Goal: Book appointment/travel/reservation

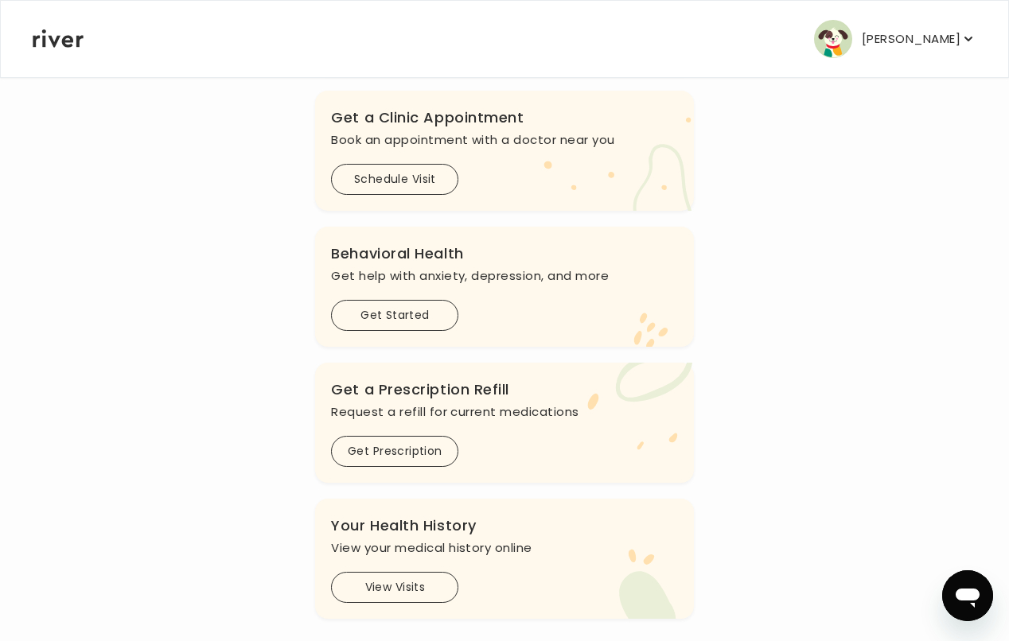
scroll to position [318, 0]
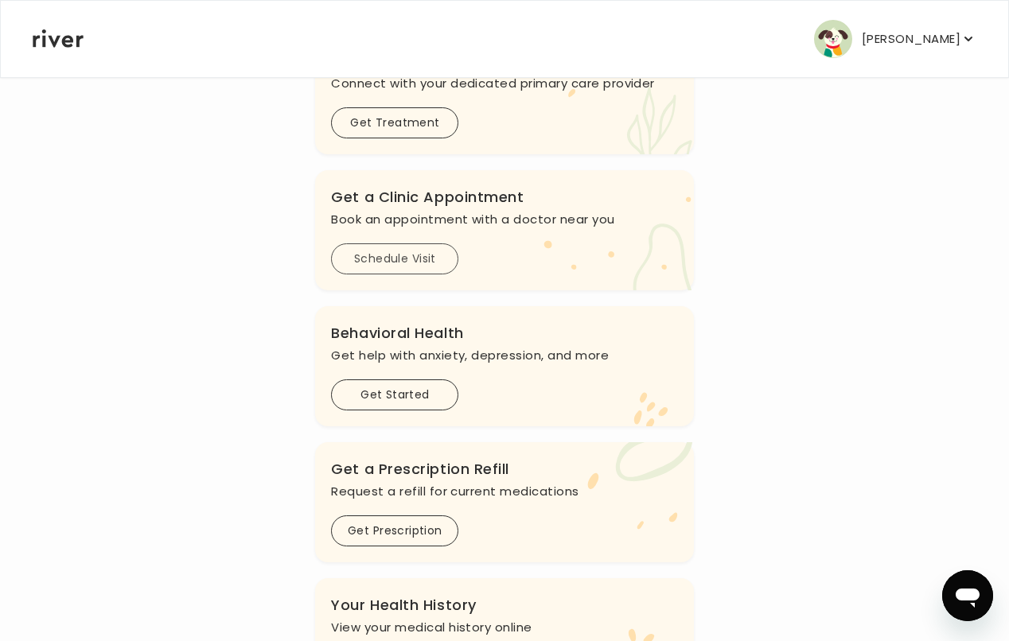
click at [439, 261] on button "Schedule Visit" at bounding box center [394, 259] width 127 height 31
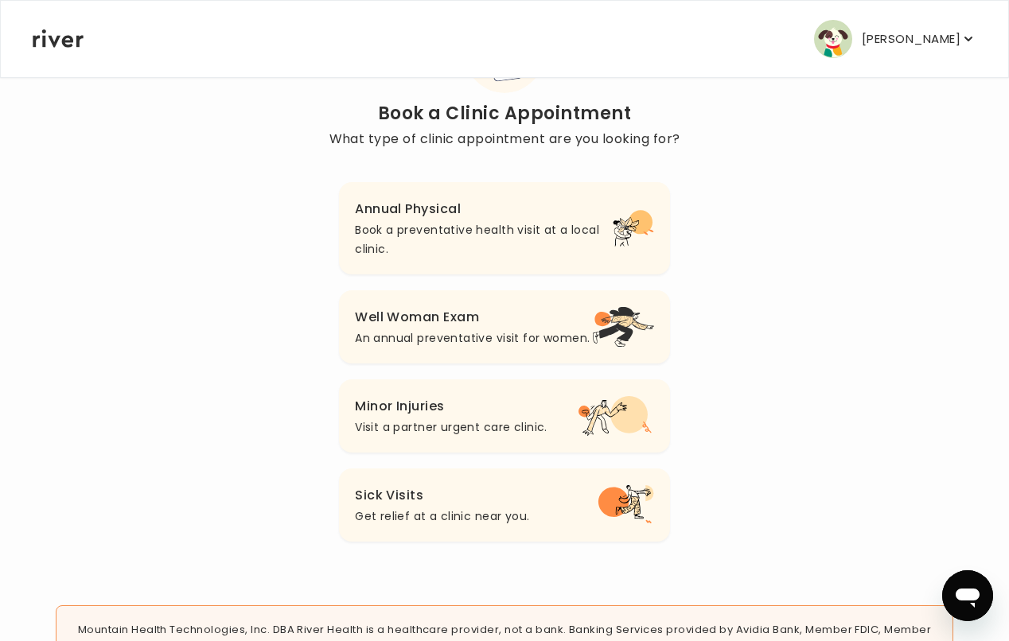
scroll to position [80, 0]
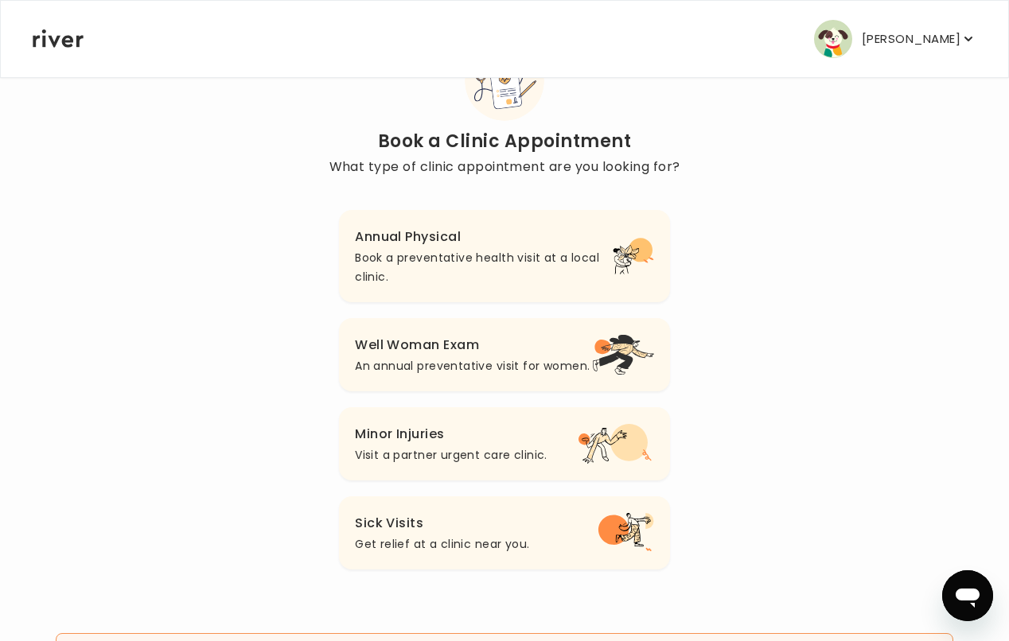
click at [471, 279] on p "Book a preventative health visit at a local clinic." at bounding box center [484, 267] width 258 height 38
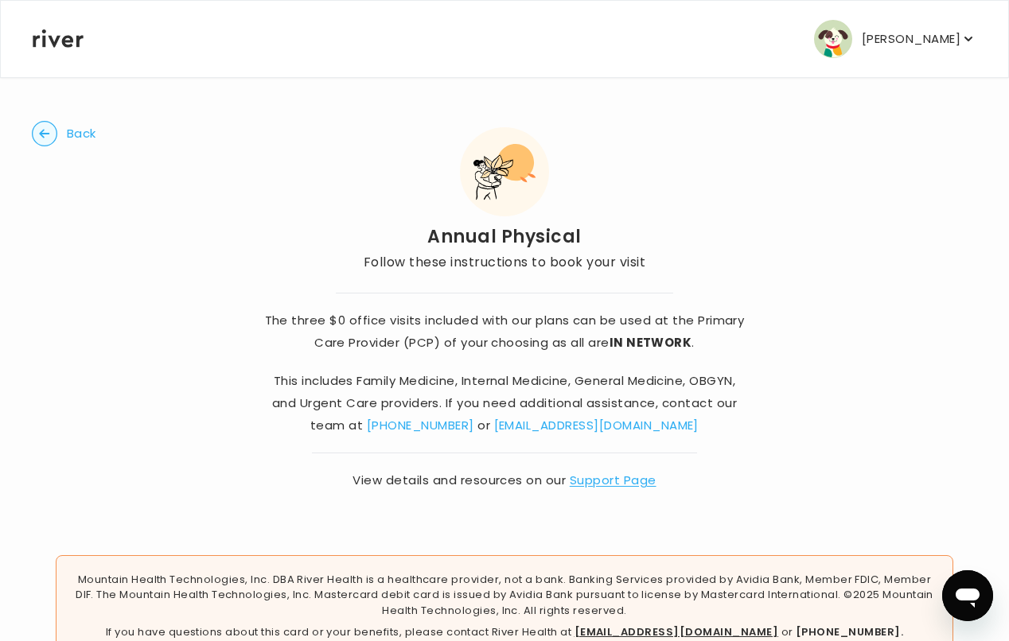
click at [616, 481] on link "Support Page" at bounding box center [613, 480] width 87 height 17
click at [77, 127] on button "Back" at bounding box center [64, 133] width 64 height 25
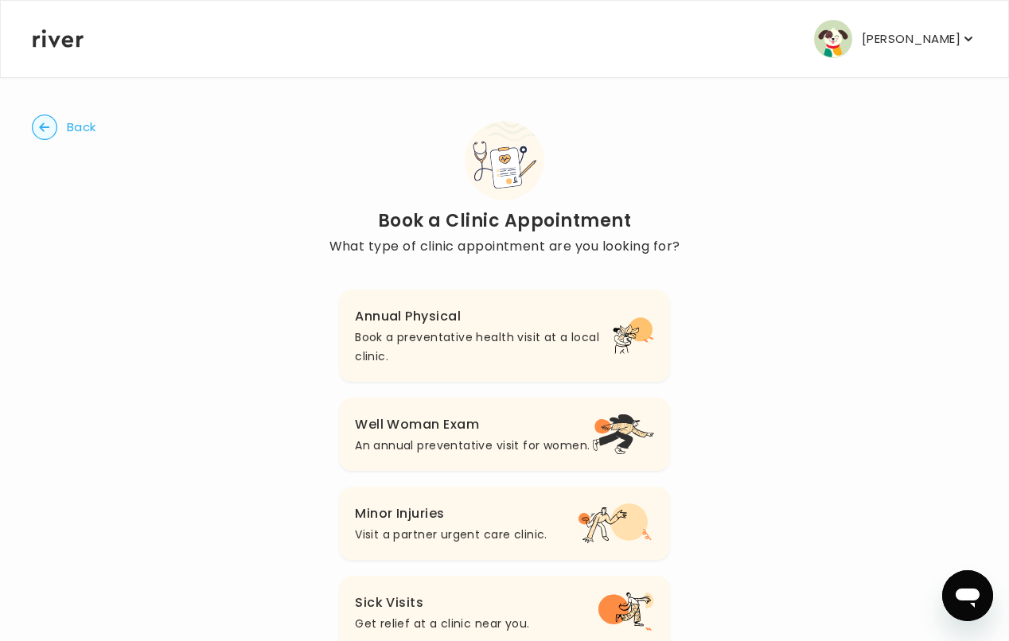
click at [77, 119] on button "Back" at bounding box center [64, 127] width 64 height 25
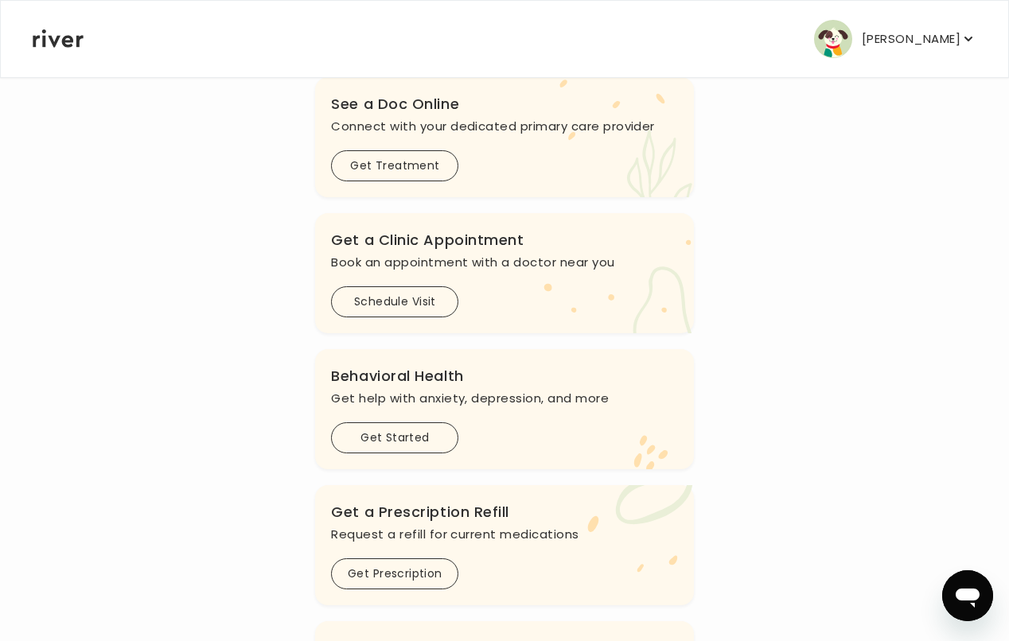
scroll to position [110, 0]
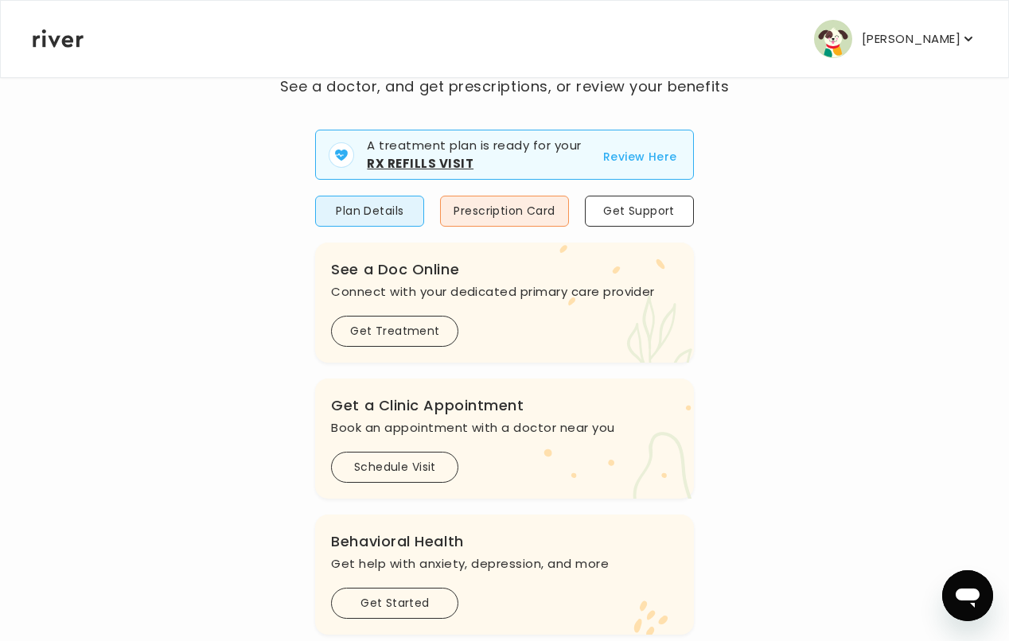
click at [922, 50] on button "[PERSON_NAME]" at bounding box center [895, 39] width 162 height 38
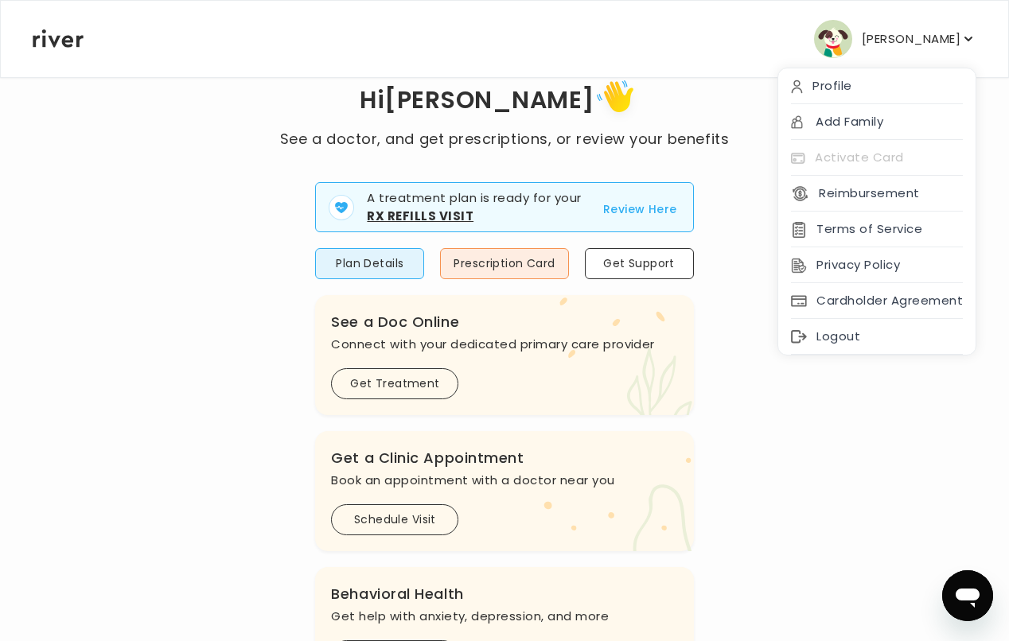
scroll to position [0, 0]
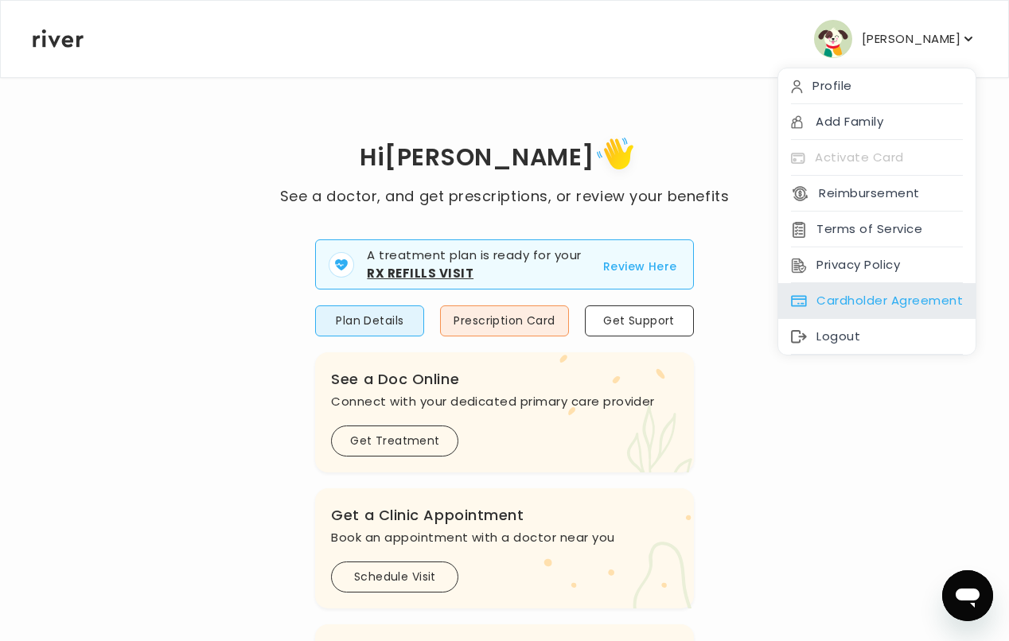
click at [840, 307] on div "Cardholder Agreement" at bounding box center [876, 301] width 197 height 36
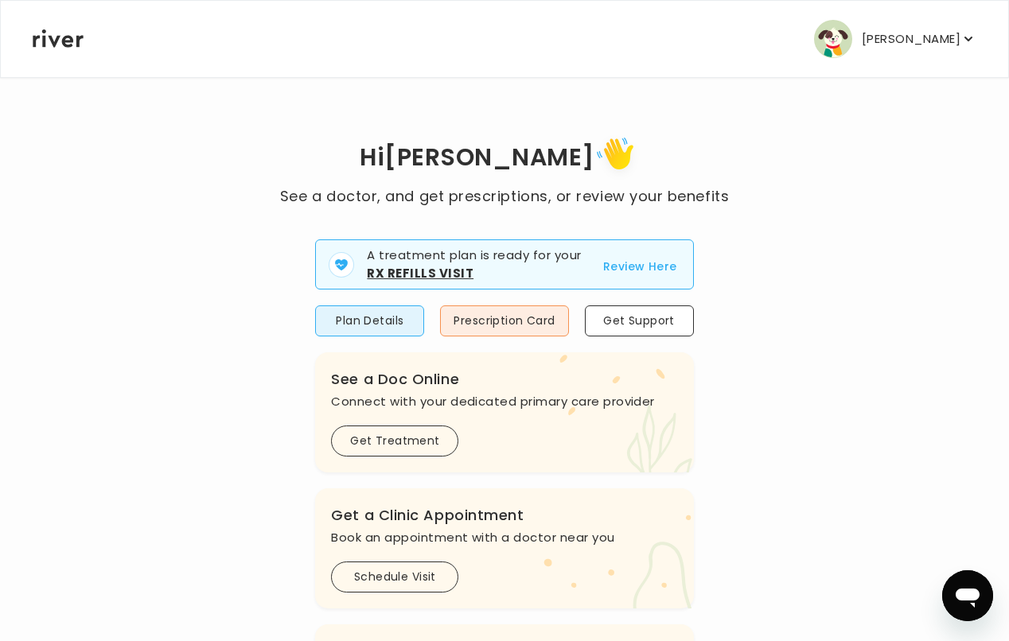
click at [961, 41] on icon "button" at bounding box center [969, 39] width 16 height 16
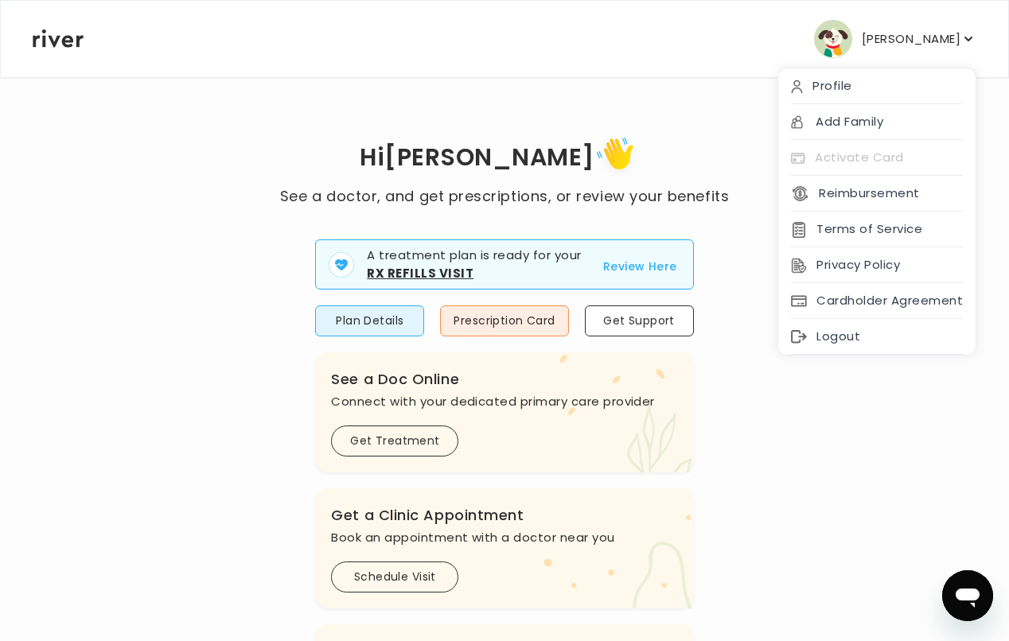
click at [933, 36] on p "[PERSON_NAME]" at bounding box center [911, 39] width 99 height 22
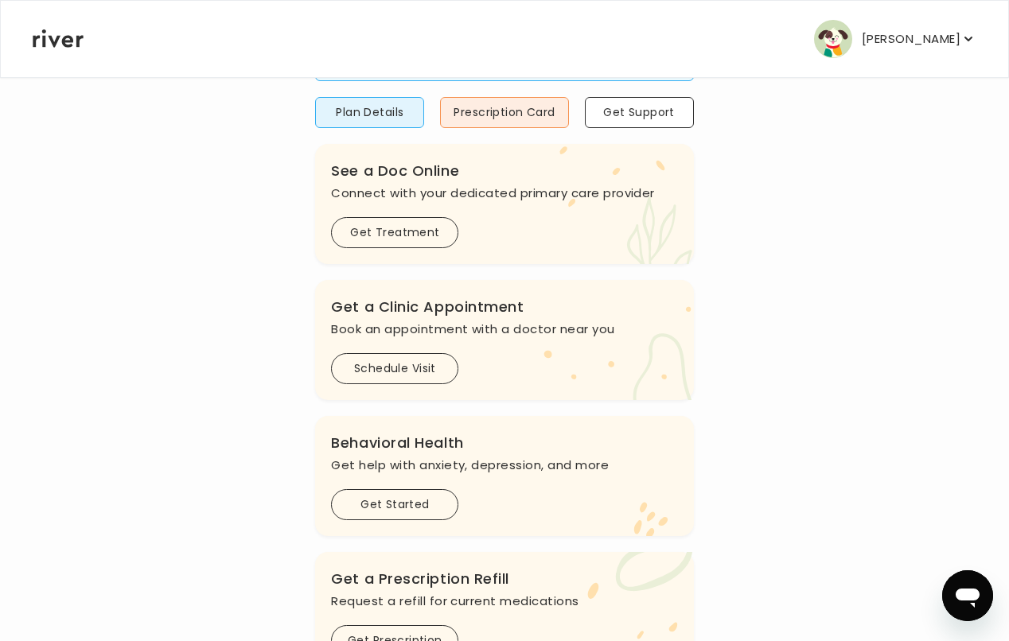
scroll to position [159, 0]
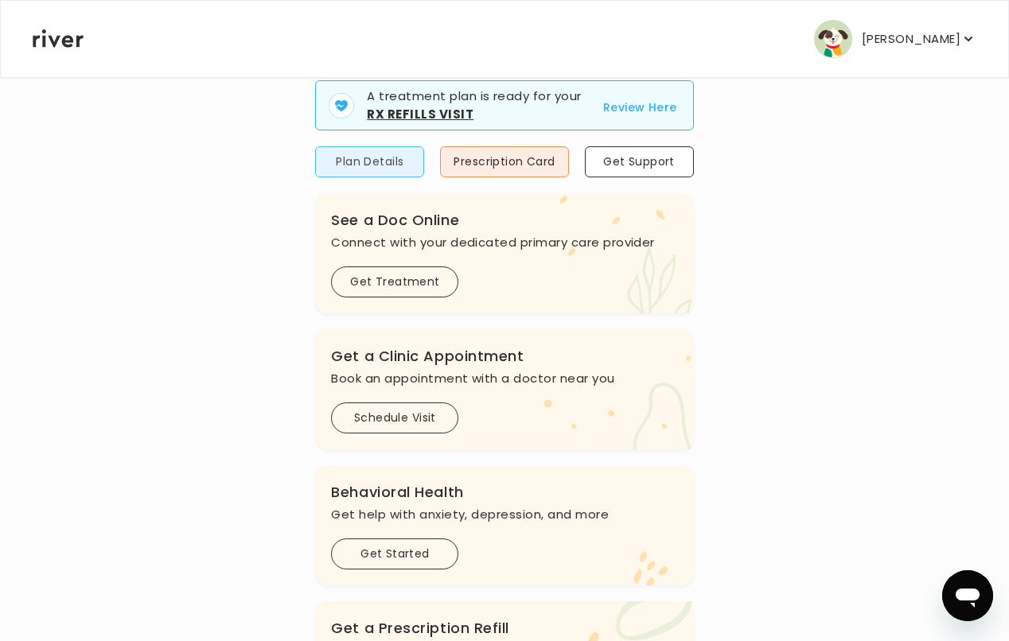
click at [339, 155] on button "Plan Details" at bounding box center [369, 161] width 109 height 31
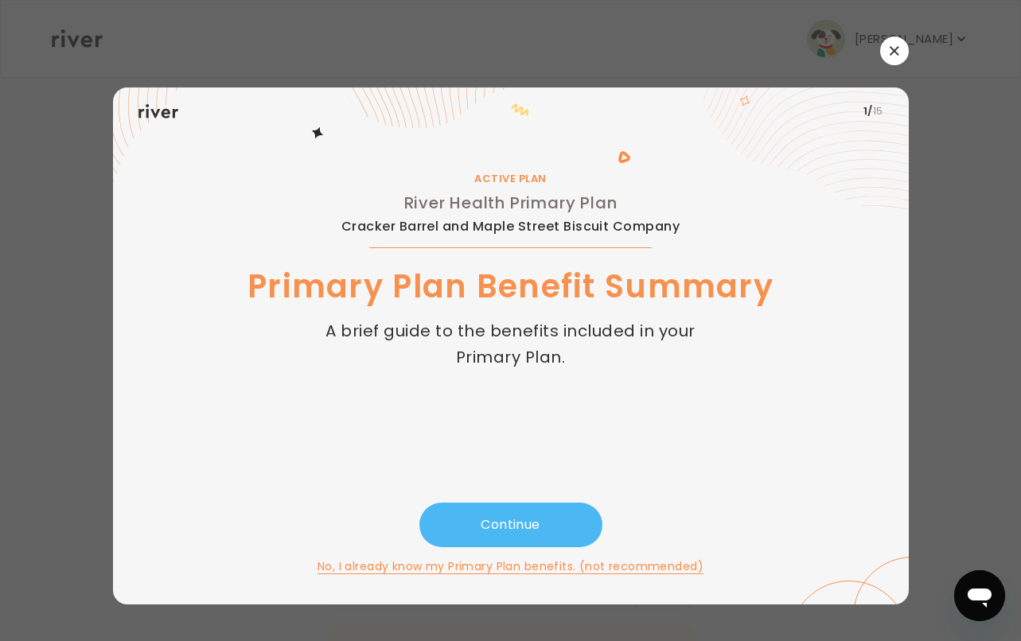
click at [520, 529] on button "Continue" at bounding box center [510, 525] width 183 height 45
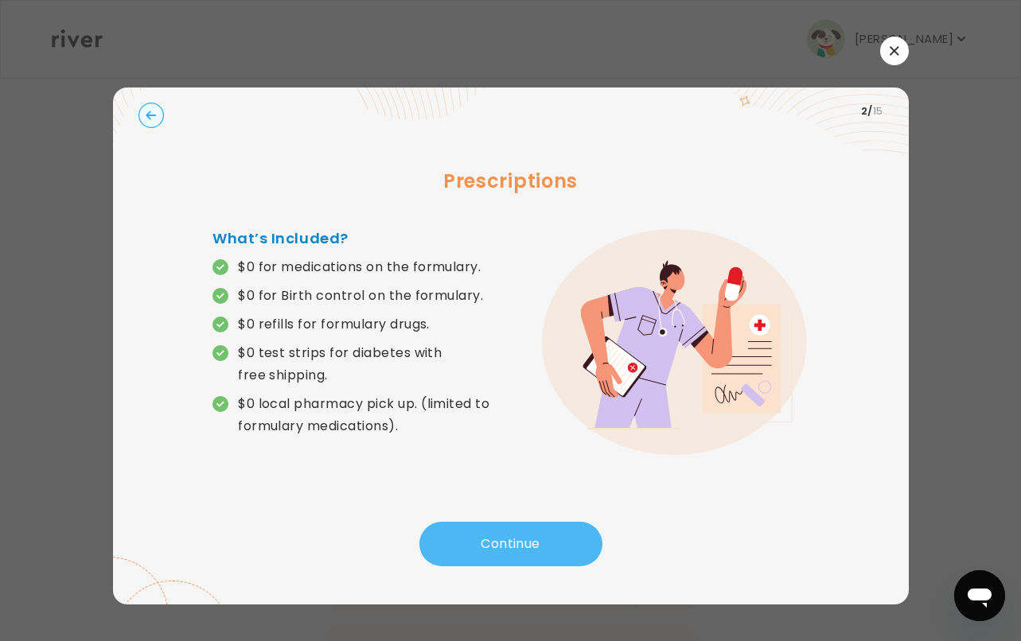
click at [590, 529] on button "Continue" at bounding box center [510, 544] width 183 height 45
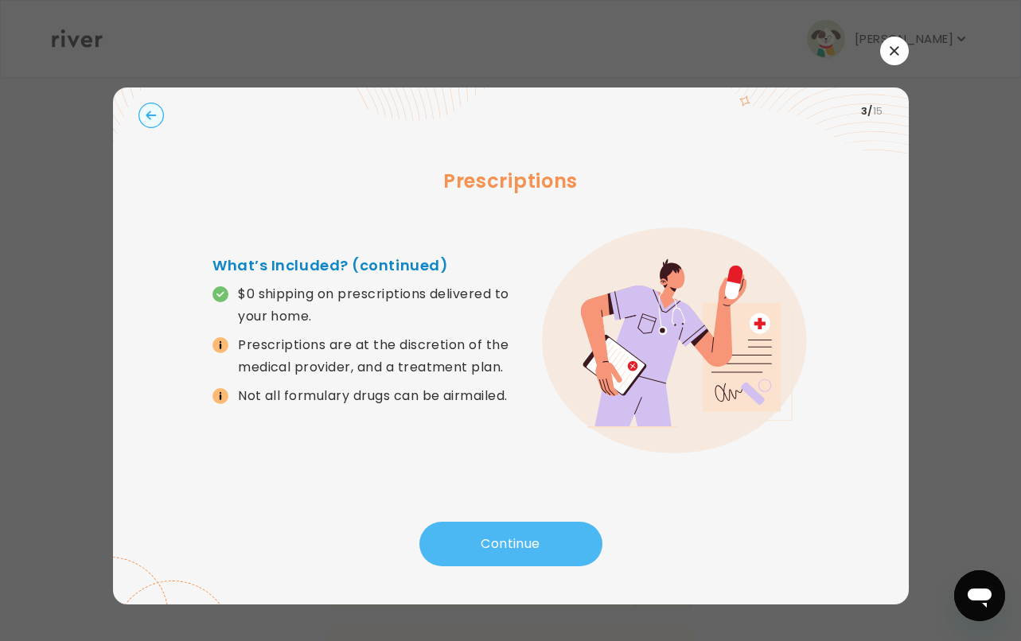
click at [528, 532] on button "Continue" at bounding box center [510, 544] width 183 height 45
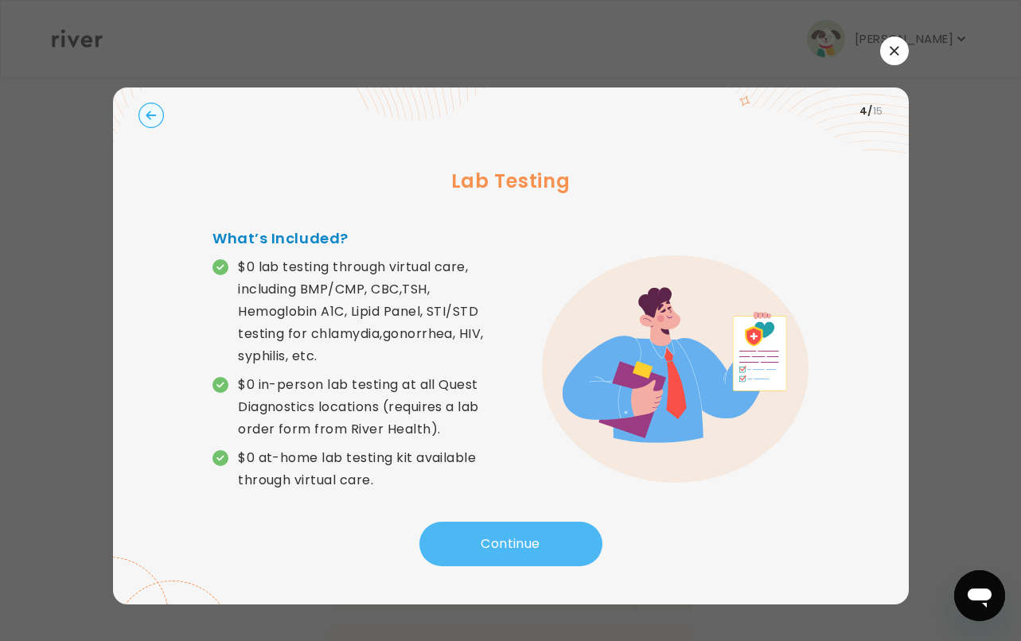
click at [536, 534] on button "Continue" at bounding box center [510, 544] width 183 height 45
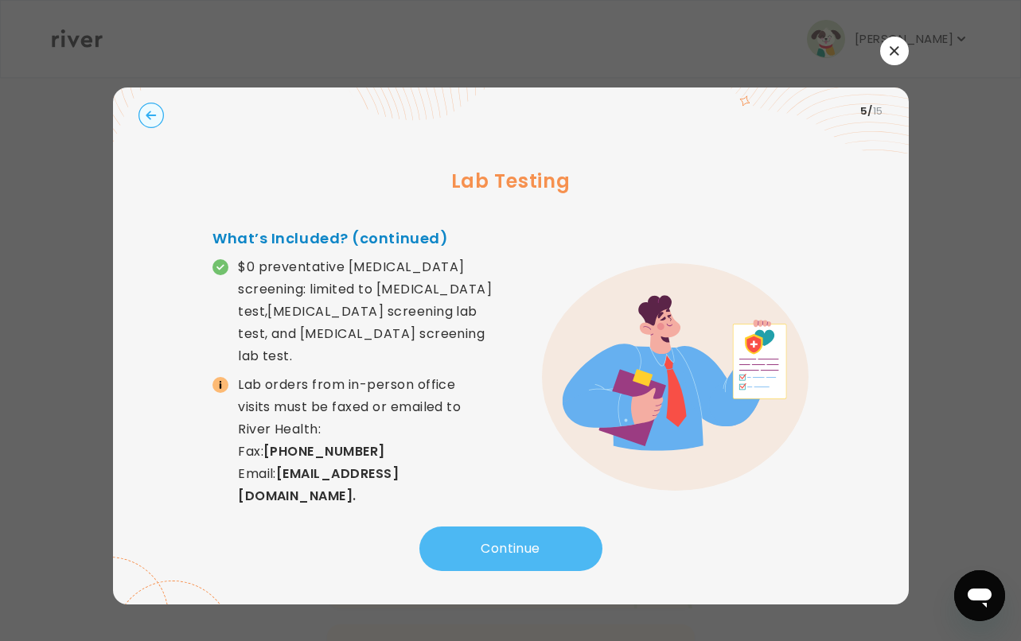
click at [534, 535] on button "Continue" at bounding box center [510, 549] width 183 height 45
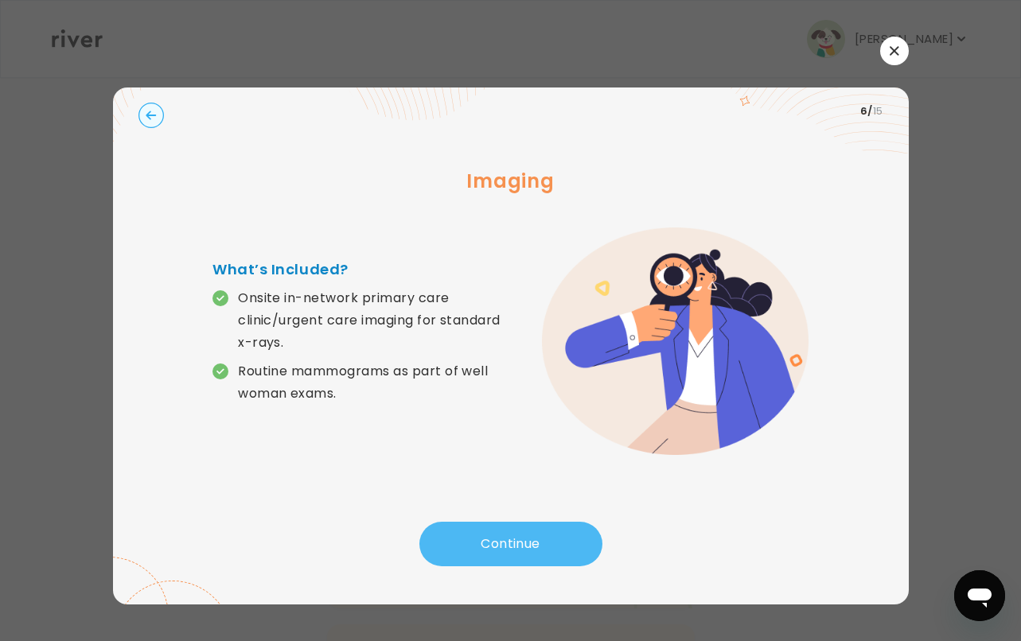
click at [495, 544] on button "Continue" at bounding box center [510, 544] width 183 height 45
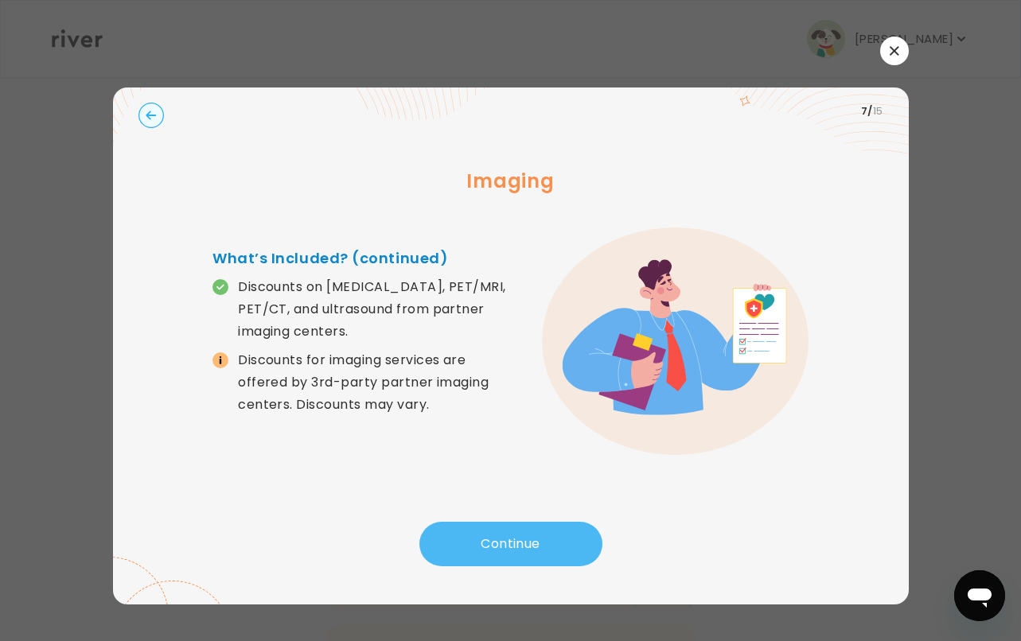
click at [478, 534] on button "Continue" at bounding box center [510, 544] width 183 height 45
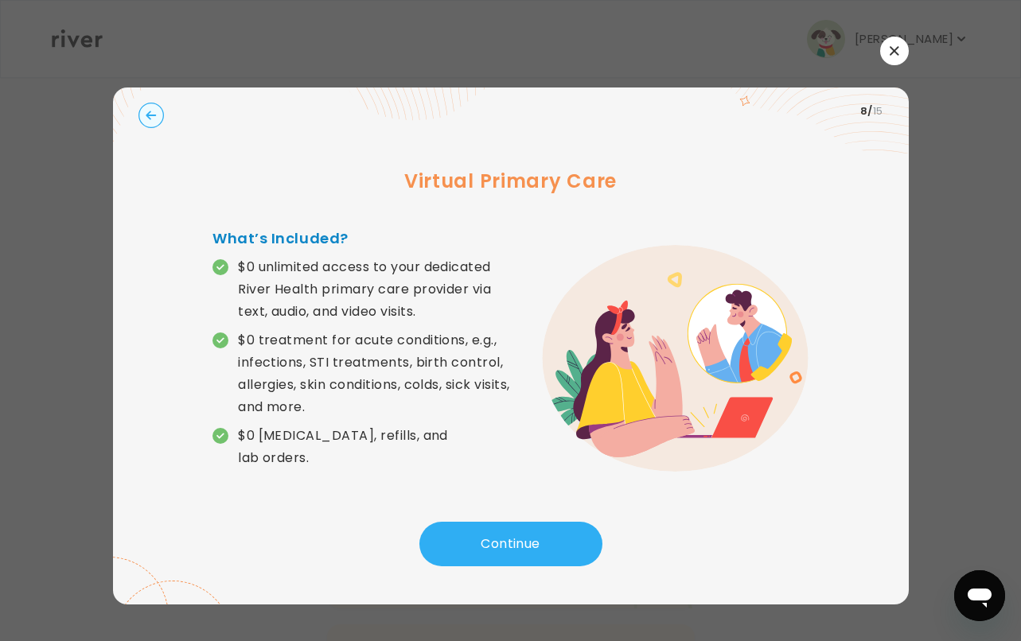
click at [905, 51] on button "button" at bounding box center [894, 51] width 29 height 29
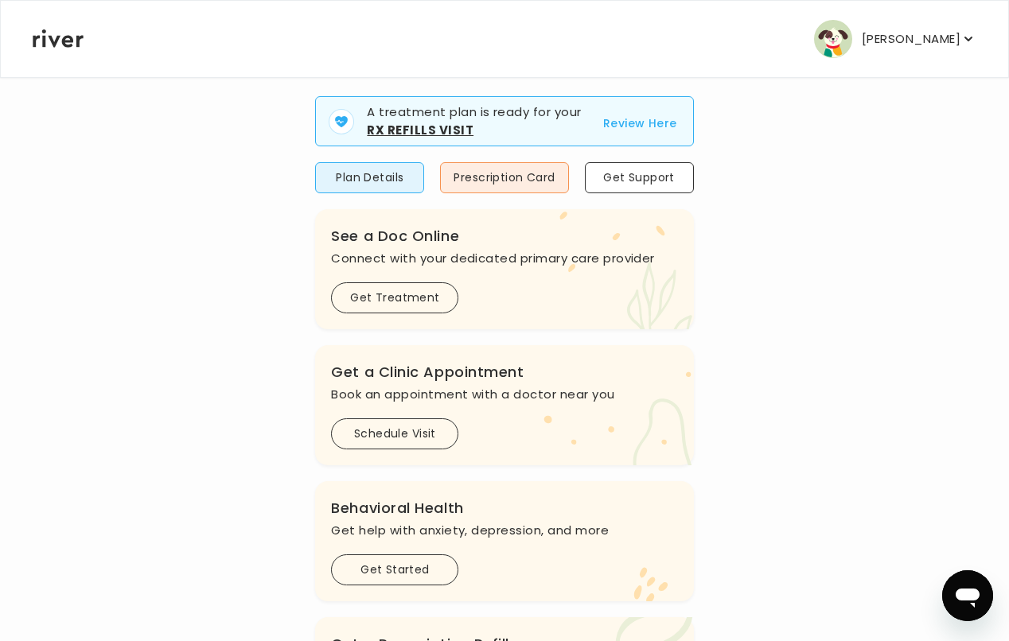
scroll to position [159, 0]
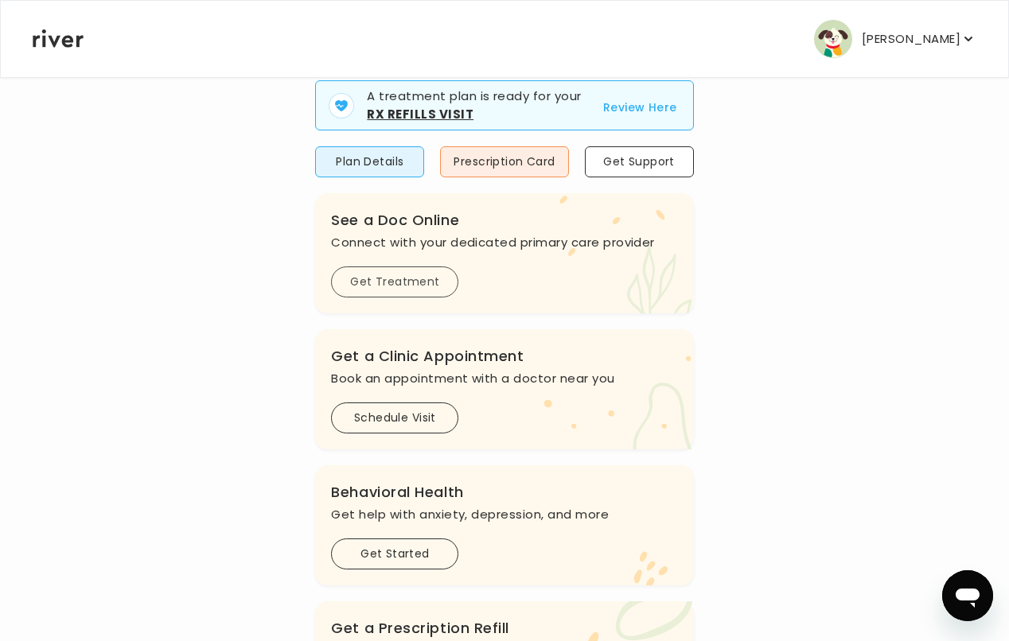
click at [410, 279] on button "Get Treatment" at bounding box center [394, 282] width 127 height 31
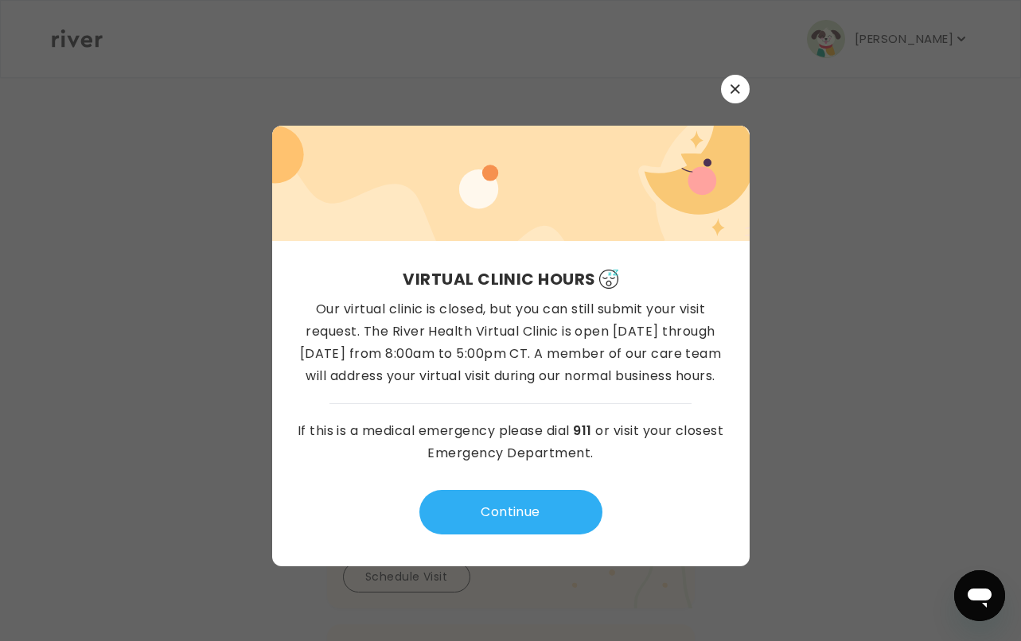
click at [850, 320] on div at bounding box center [510, 320] width 1021 height 641
click at [738, 93] on icon "button" at bounding box center [735, 88] width 9 height 9
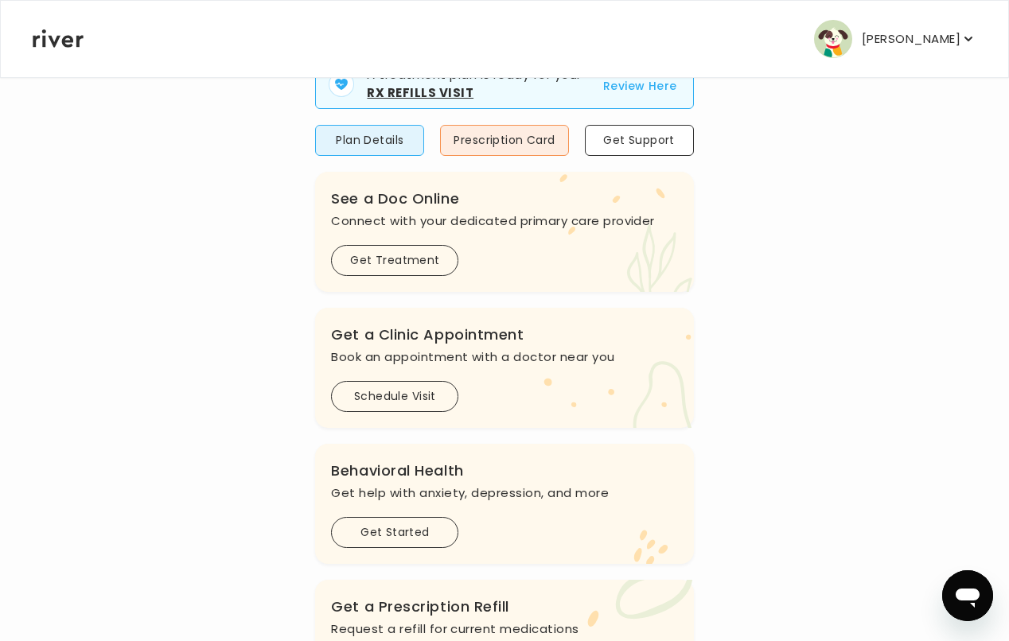
scroll to position [189, 0]
